Goal: Subscribe to service/newsletter

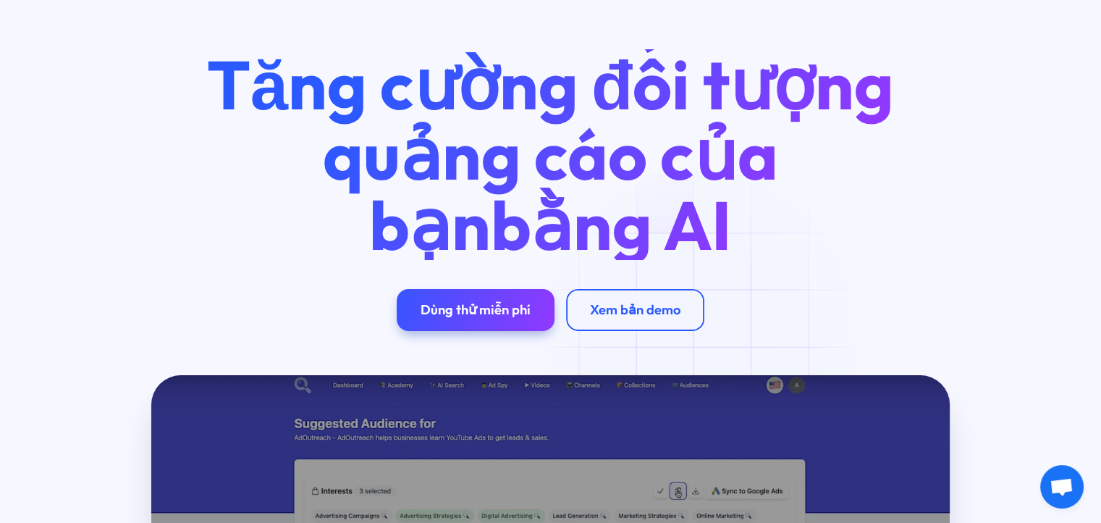
scroll to position [72, 0]
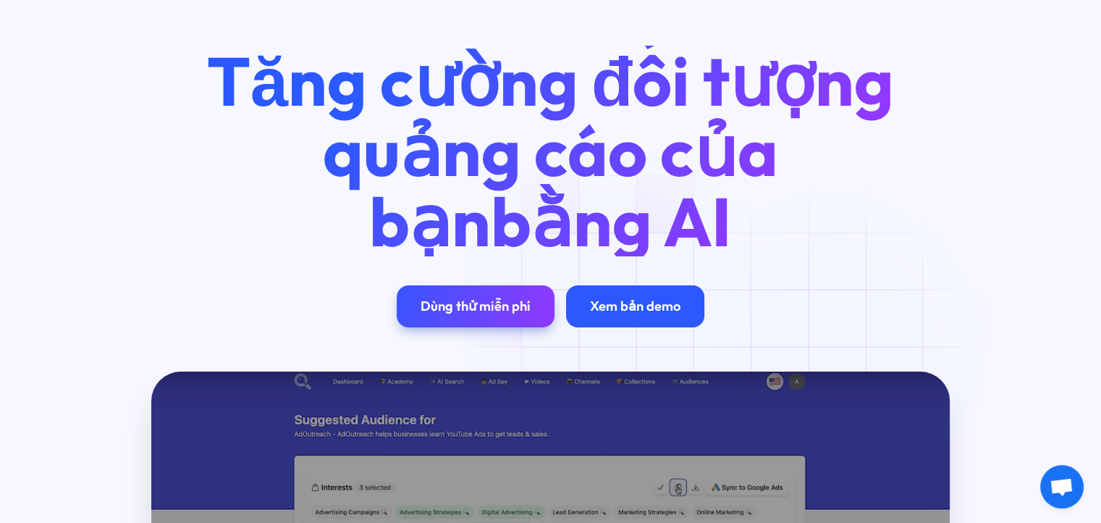
click at [620, 311] on font "Xem bản demo" at bounding box center [635, 306] width 90 height 17
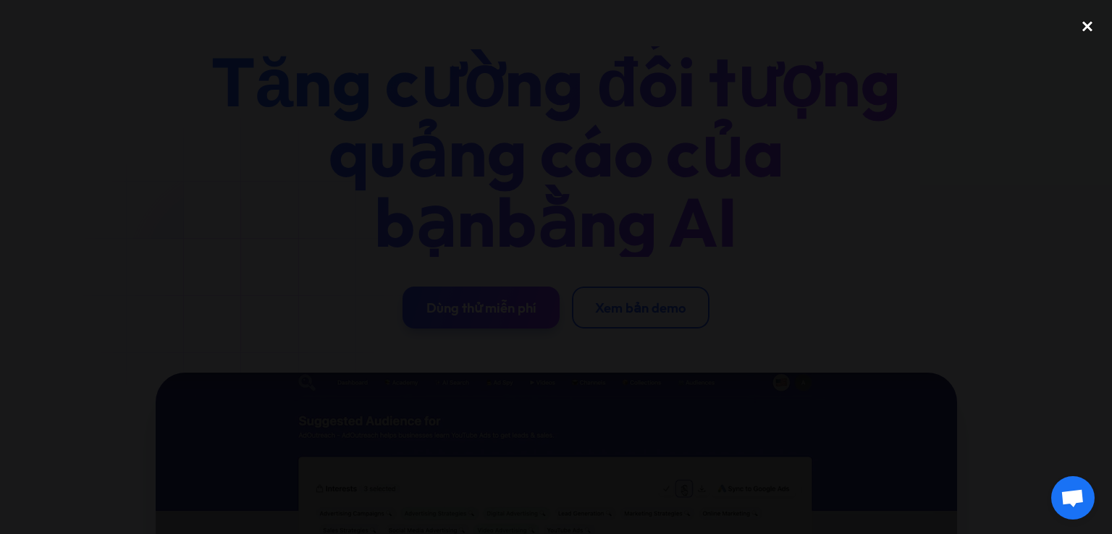
click at [1084, 27] on div "close lightbox" at bounding box center [1087, 27] width 49 height 32
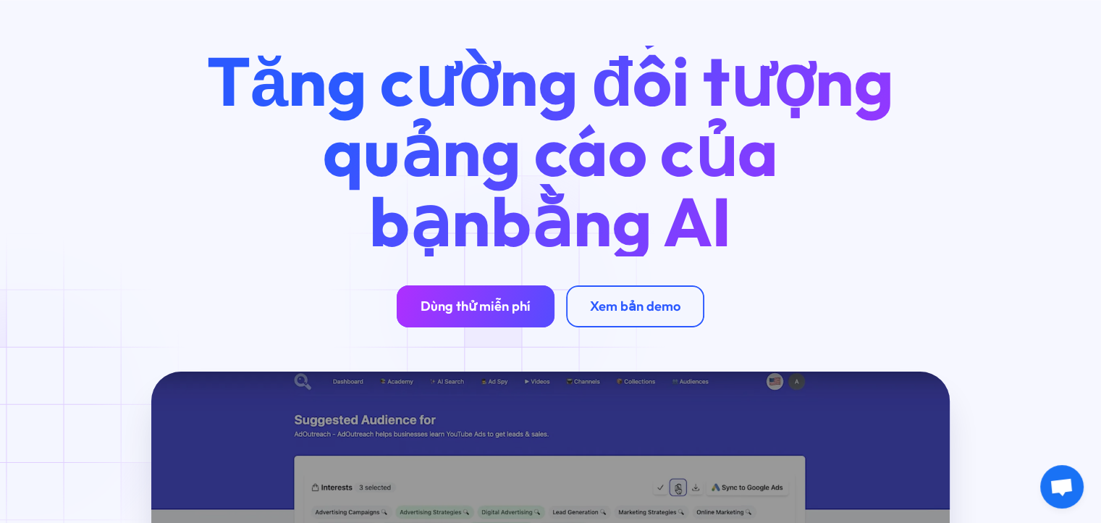
click at [504, 311] on font "Dùng thử miễn phí" at bounding box center [476, 306] width 110 height 17
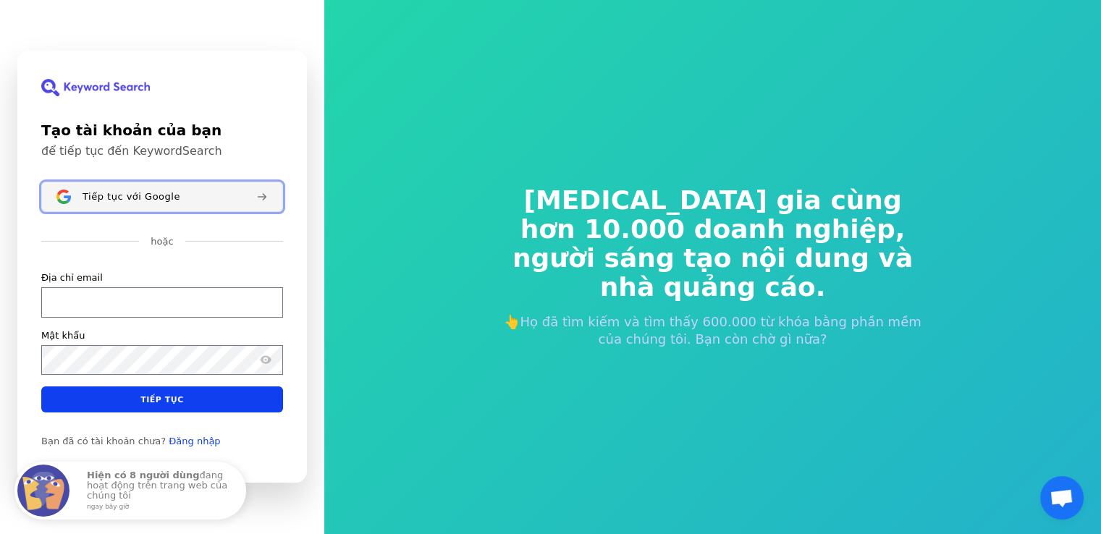
click at [153, 195] on font "Tiếp tục với Google" at bounding box center [132, 196] width 98 height 11
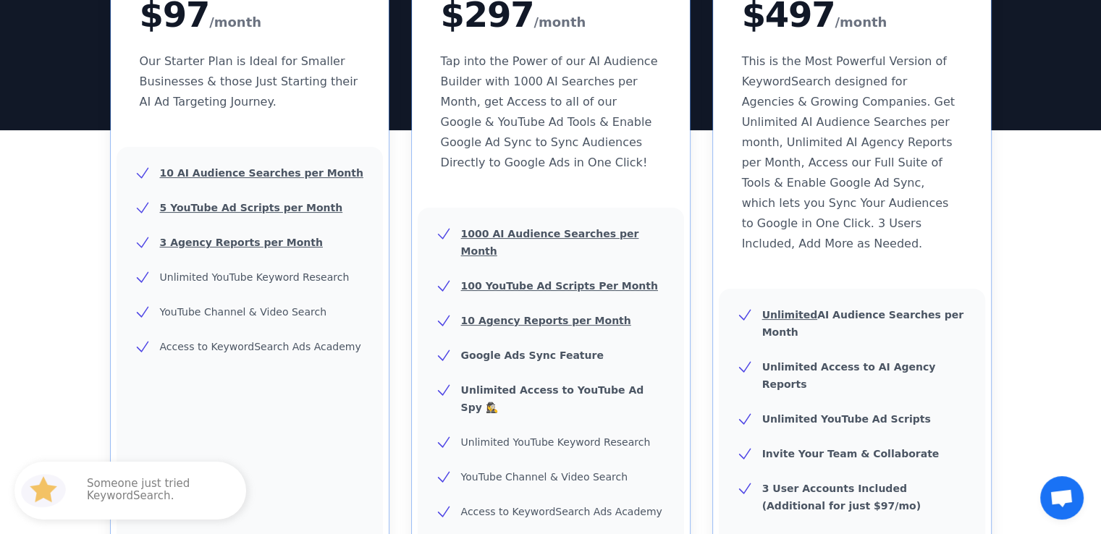
scroll to position [72, 0]
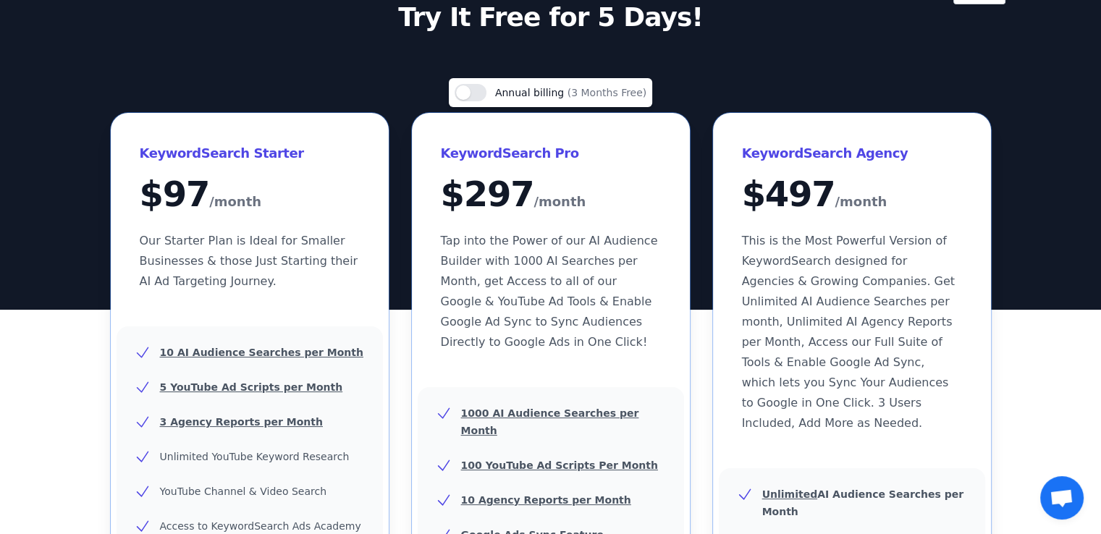
click at [1017, 49] on div "Sign out KeywordSearch AI Try It Free for 5 Days!" at bounding box center [550, 119] width 1101 height 382
click at [486, 92] on button "Use setting" at bounding box center [471, 92] width 32 height 17
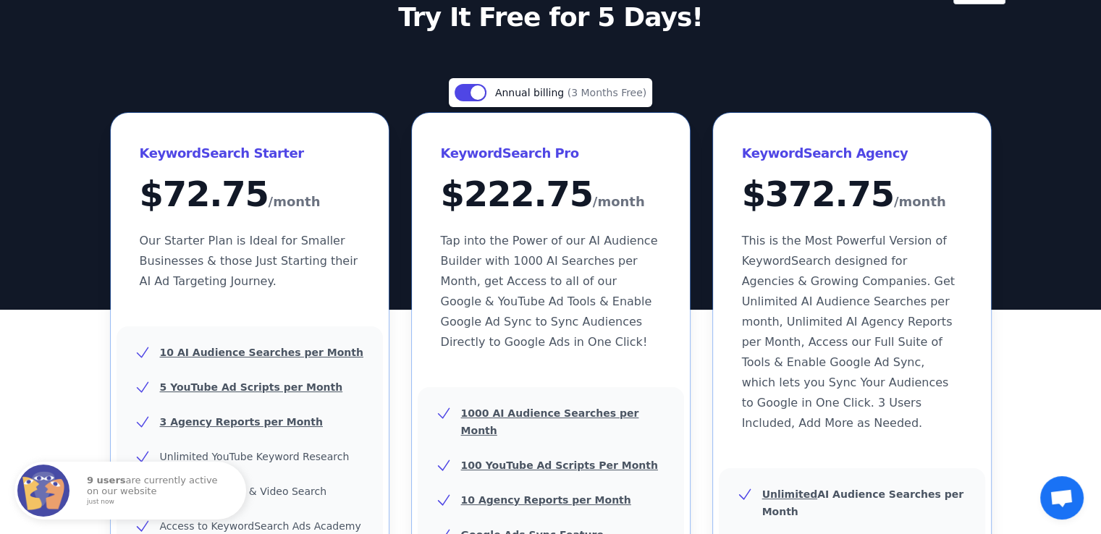
drag, startPoint x: 886, startPoint y: 59, endPoint x: 993, endPoint y: 26, distance: 112.0
click at [888, 58] on div "Sign out KeywordSearch AI Try It Free for 5 Days!" at bounding box center [550, 119] width 1101 height 382
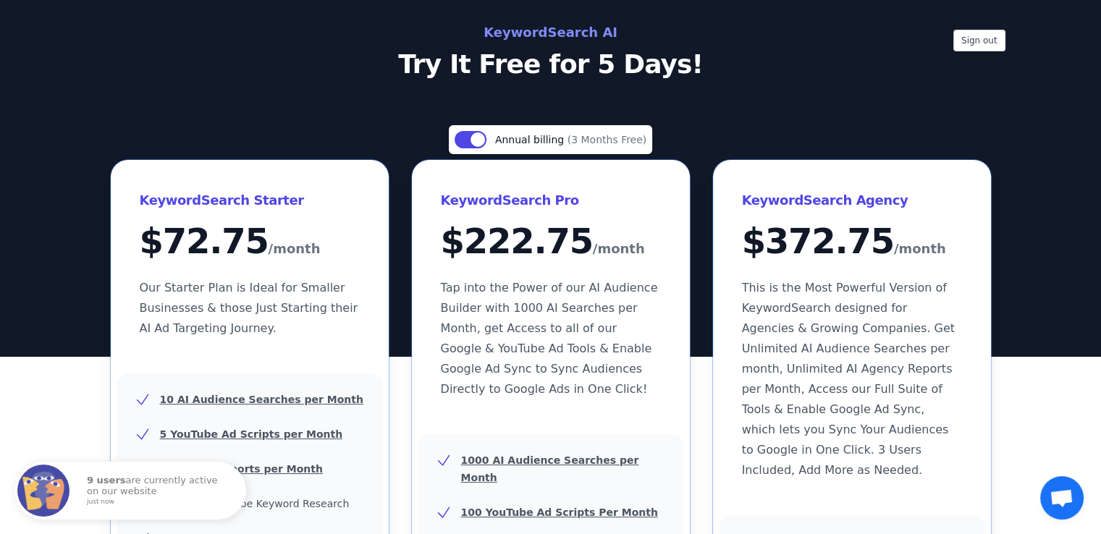
scroll to position [0, 0]
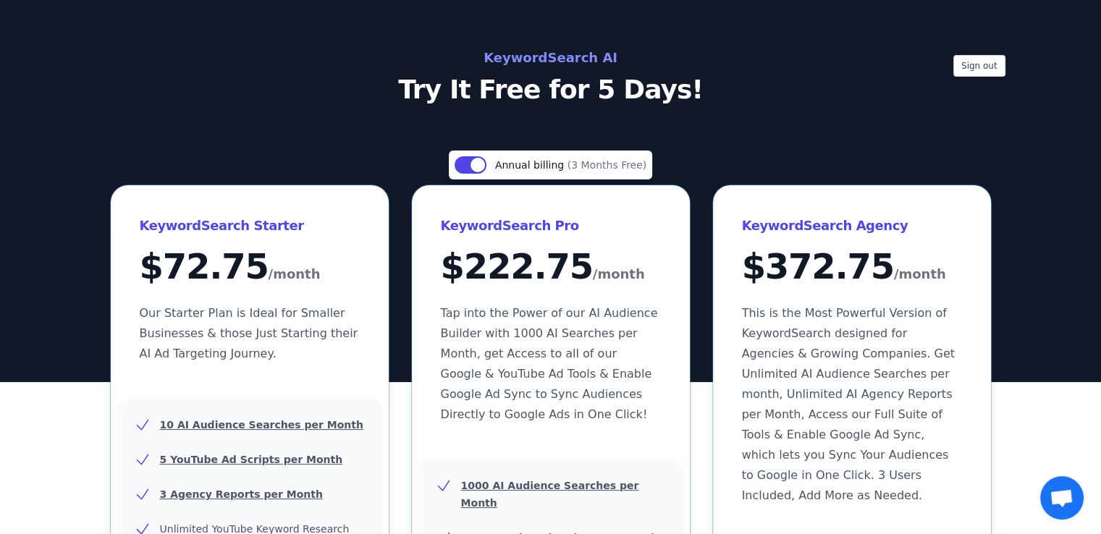
click at [544, 59] on h2 "KeywordSearch AI" at bounding box center [551, 57] width 649 height 23
drag, startPoint x: 526, startPoint y: 85, endPoint x: 475, endPoint y: 132, distance: 70.2
click at [526, 86] on p "Try It Free for 5 Days!" at bounding box center [551, 89] width 649 height 29
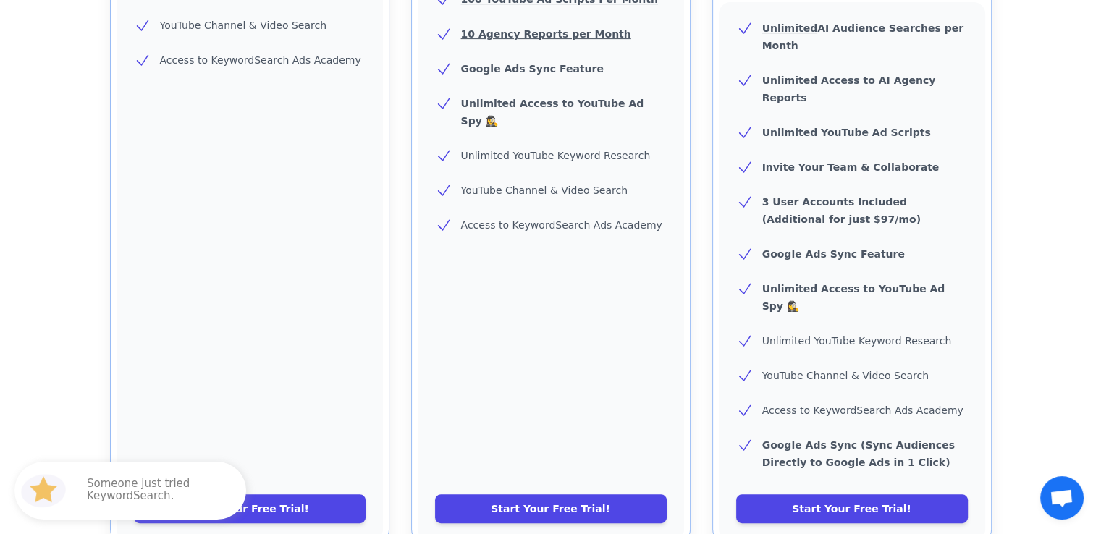
scroll to position [336, 0]
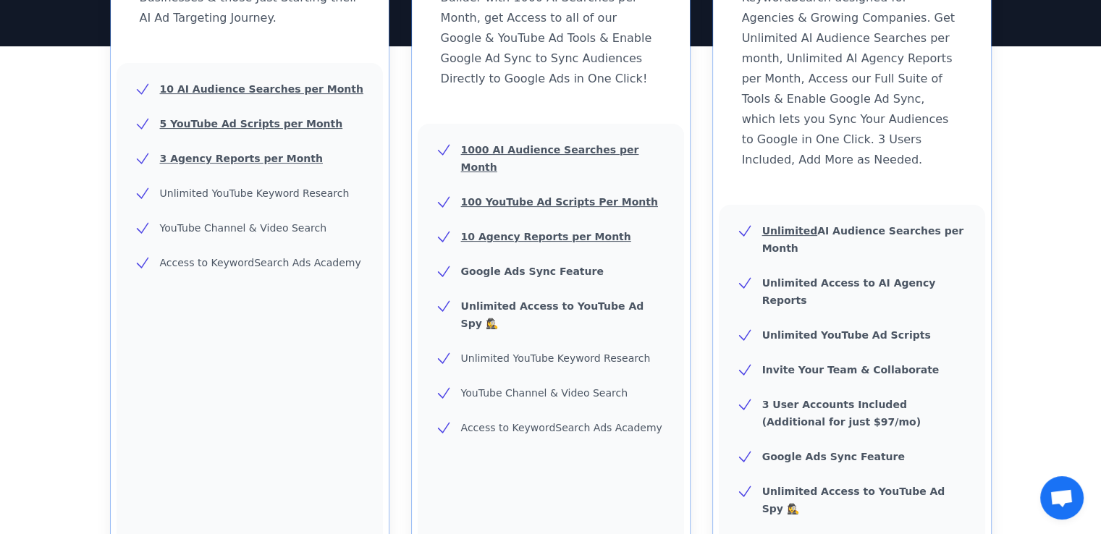
click at [706, 296] on div "KeywordSearch Starter $ 72.75 /month Our Starter Plan is Ideal for Smaller Busi…" at bounding box center [551, 299] width 880 height 900
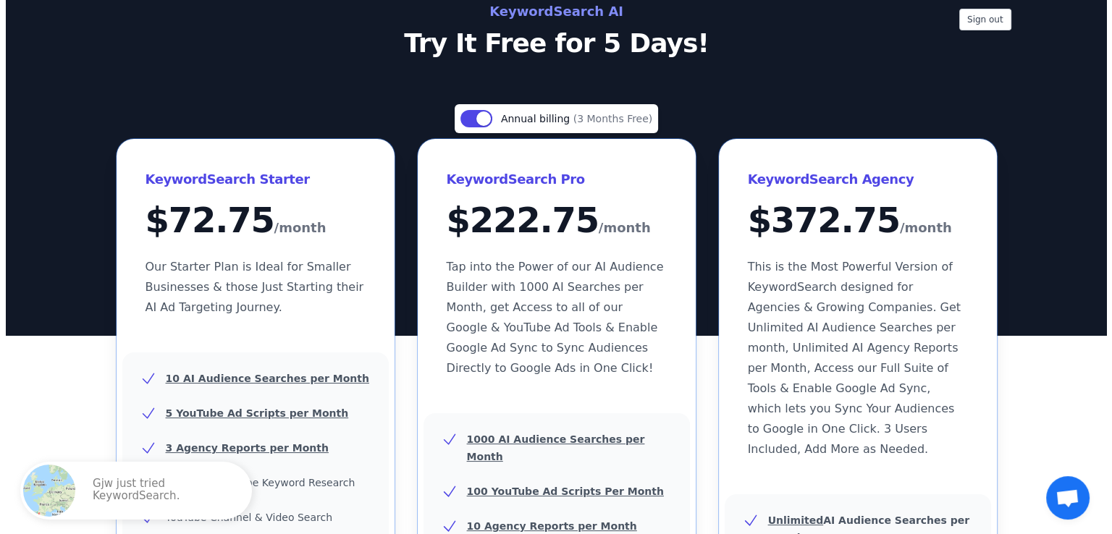
scroll to position [0, 0]
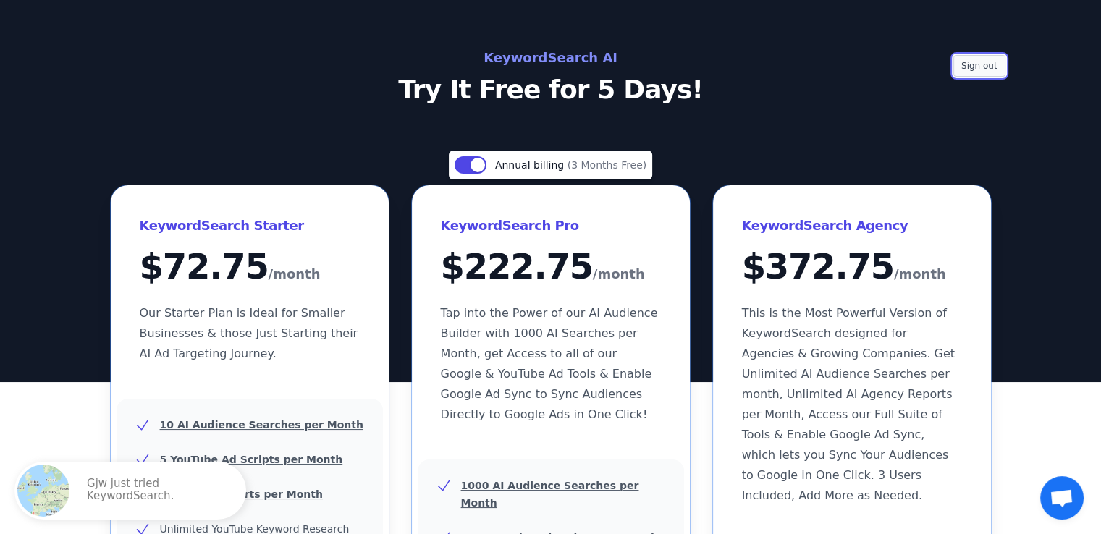
click at [971, 71] on button "Sign out" at bounding box center [979, 66] width 52 height 22
